Goal: Contribute content

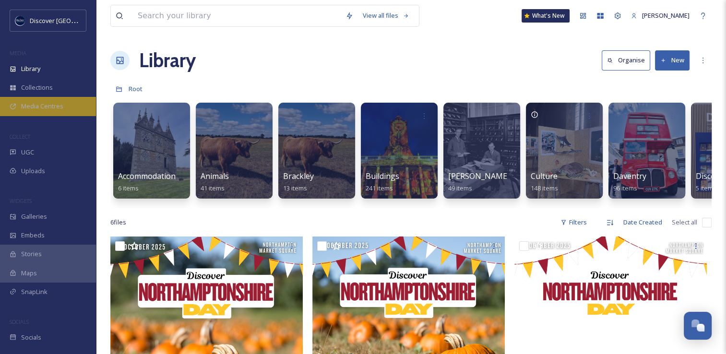
click at [62, 107] on span "Media Centres" at bounding box center [42, 106] width 42 height 9
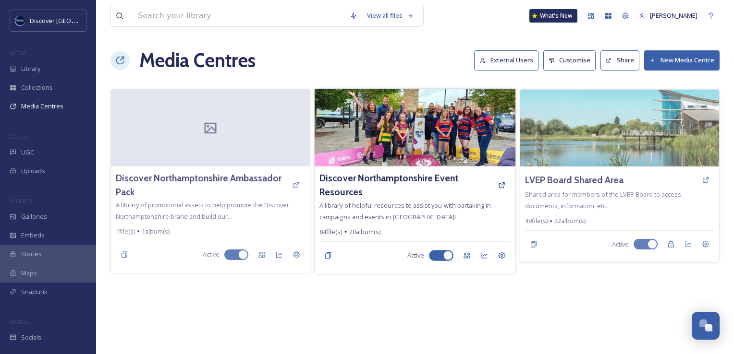
click at [373, 153] on img at bounding box center [414, 128] width 201 height 78
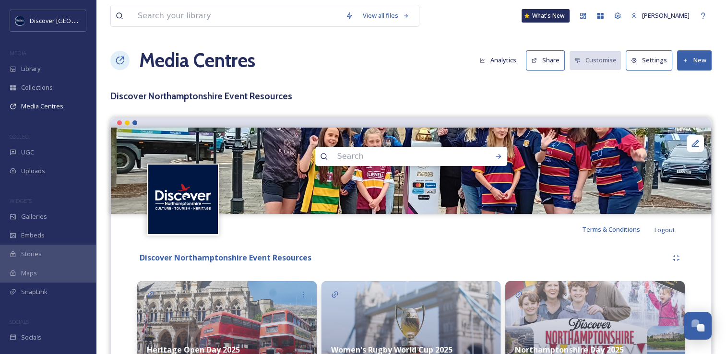
scroll to position [162, 0]
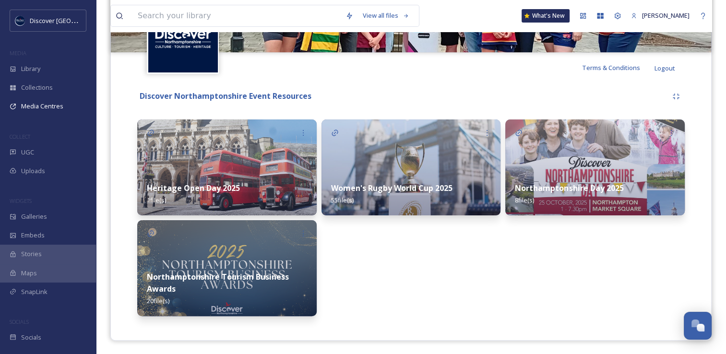
click at [576, 173] on div "Northamptonshire Day 2025 8 file(s)" at bounding box center [596, 194] width 180 height 43
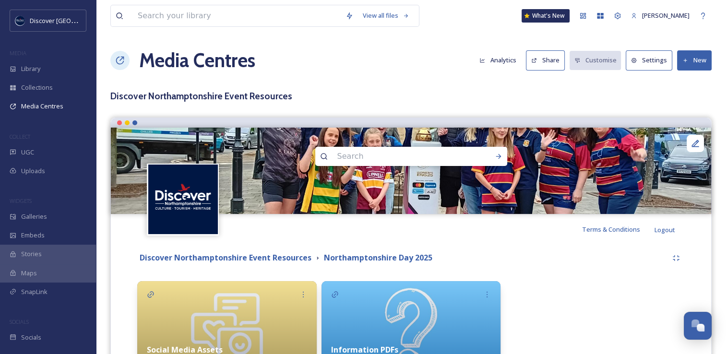
scroll to position [96, 0]
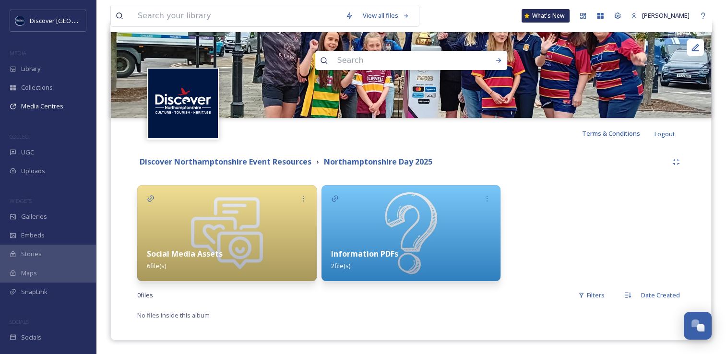
click at [239, 266] on div "Social Media Assets 6 file(s)" at bounding box center [227, 260] width 180 height 43
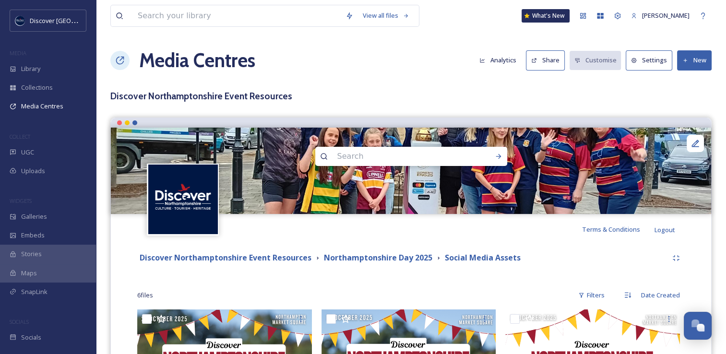
click at [697, 62] on button "New" at bounding box center [694, 60] width 35 height 20
click at [686, 81] on span "Add Files" at bounding box center [689, 82] width 26 height 9
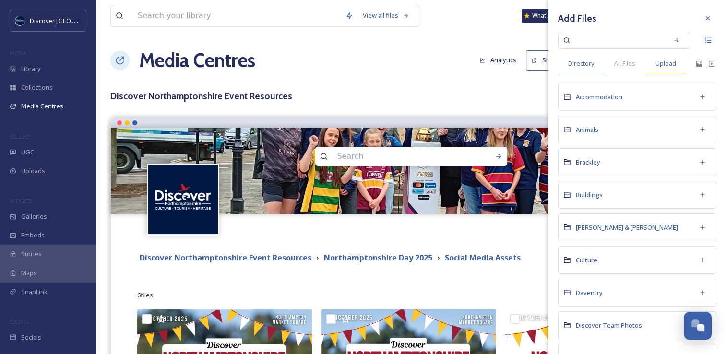
click at [673, 58] on div "Upload" at bounding box center [666, 64] width 41 height 20
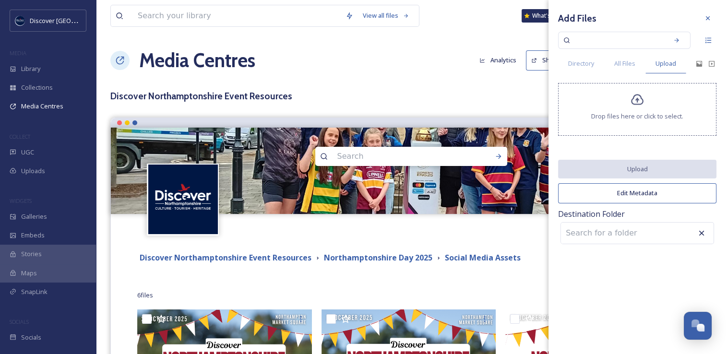
click at [620, 115] on span "Drop files here or click to select." at bounding box center [637, 116] width 92 height 9
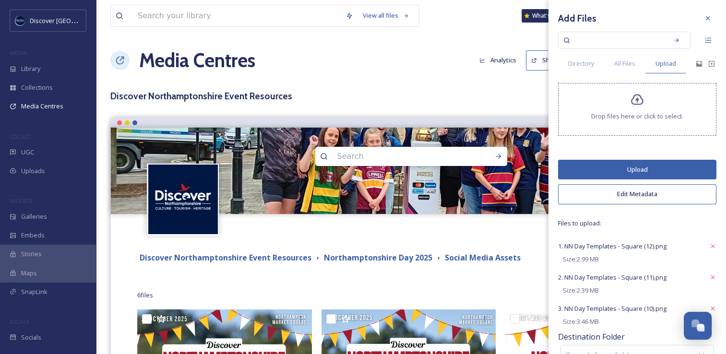
click at [622, 170] on button "Upload" at bounding box center [637, 170] width 158 height 20
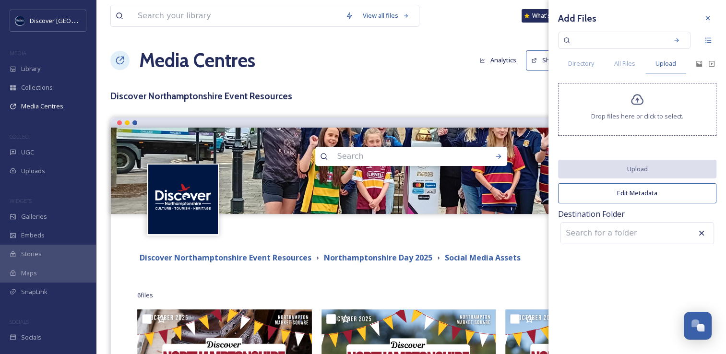
click at [627, 112] on span "Drop files here or click to select." at bounding box center [637, 116] width 92 height 9
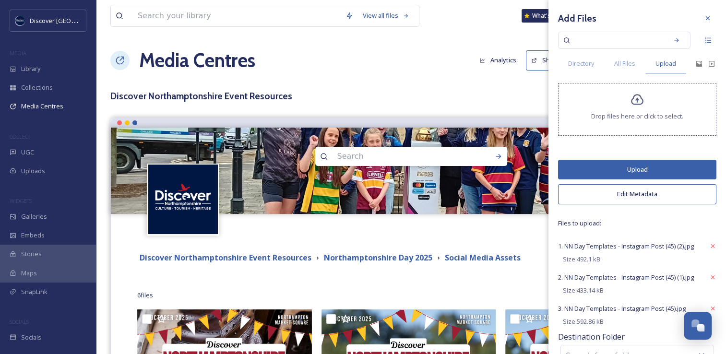
click at [621, 167] on button "Upload" at bounding box center [637, 170] width 158 height 20
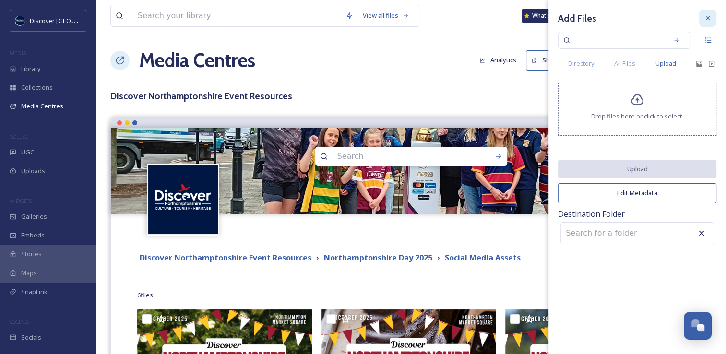
click at [706, 20] on icon at bounding box center [708, 18] width 4 height 4
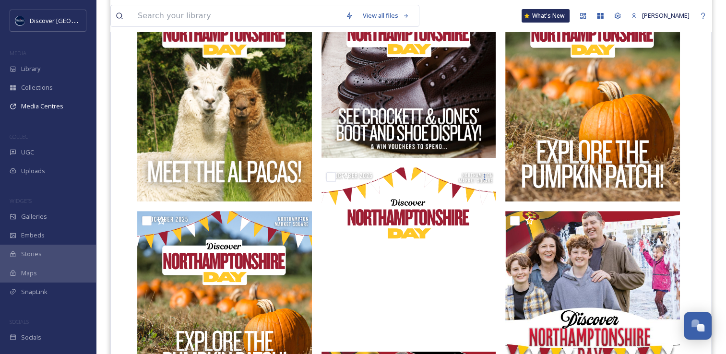
scroll to position [326, 0]
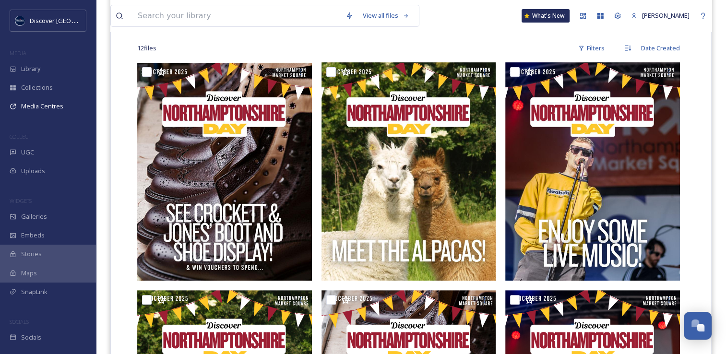
scroll to position [247, 0]
